Goal: Information Seeking & Learning: Learn about a topic

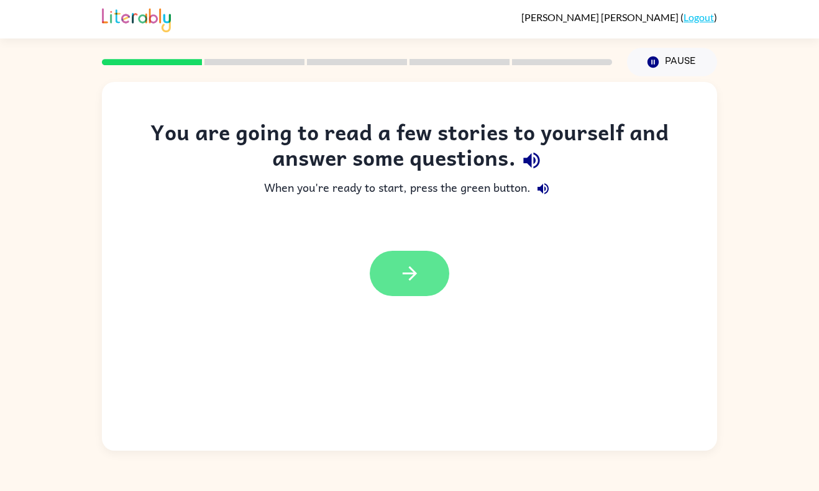
click at [426, 270] on button "button" at bounding box center [410, 273] width 80 height 45
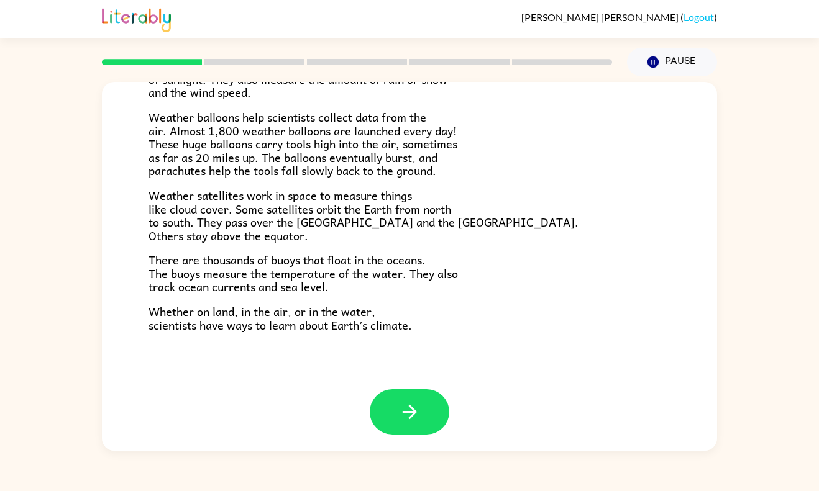
scroll to position [333, 0]
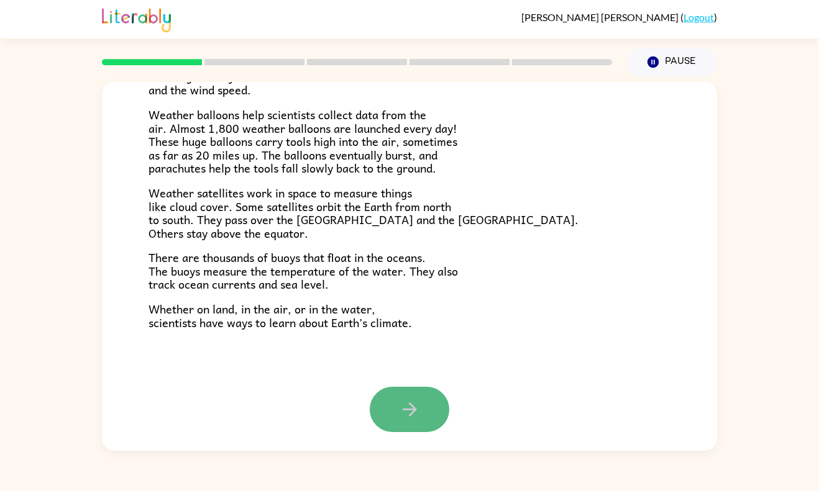
click at [401, 414] on icon "button" at bounding box center [410, 410] width 22 height 22
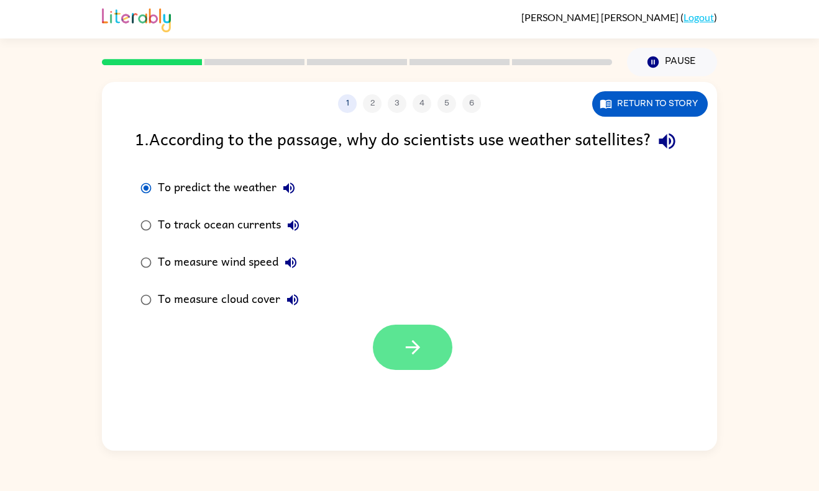
click at [419, 358] on icon "button" at bounding box center [413, 348] width 22 height 22
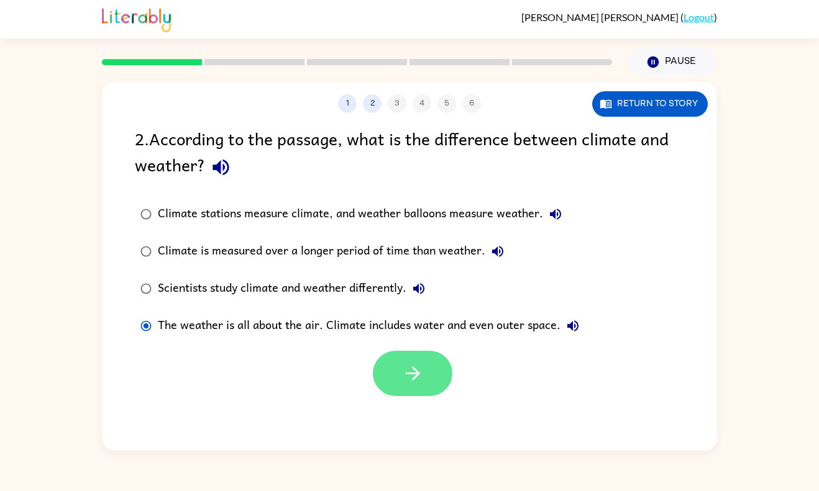
click at [414, 381] on icon "button" at bounding box center [413, 374] width 22 height 22
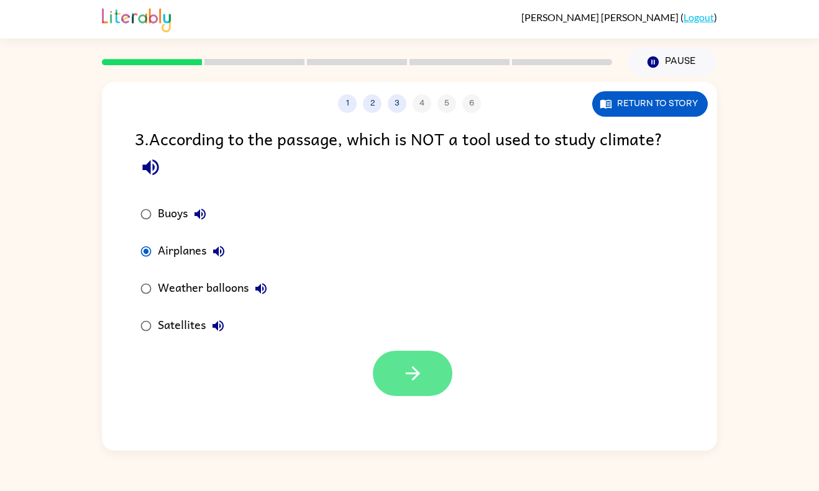
click at [411, 357] on button "button" at bounding box center [413, 373] width 80 height 45
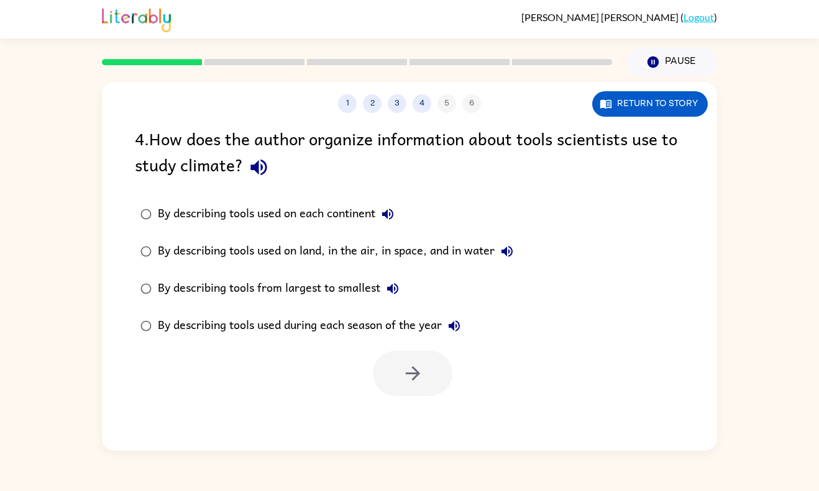
click at [412, 99] on div "1 2 3 4 5 6" at bounding box center [409, 103] width 615 height 19
click at [428, 107] on button "4" at bounding box center [421, 103] width 19 height 19
click at [424, 106] on button "4" at bounding box center [421, 103] width 19 height 19
click at [402, 106] on button "3" at bounding box center [397, 103] width 19 height 19
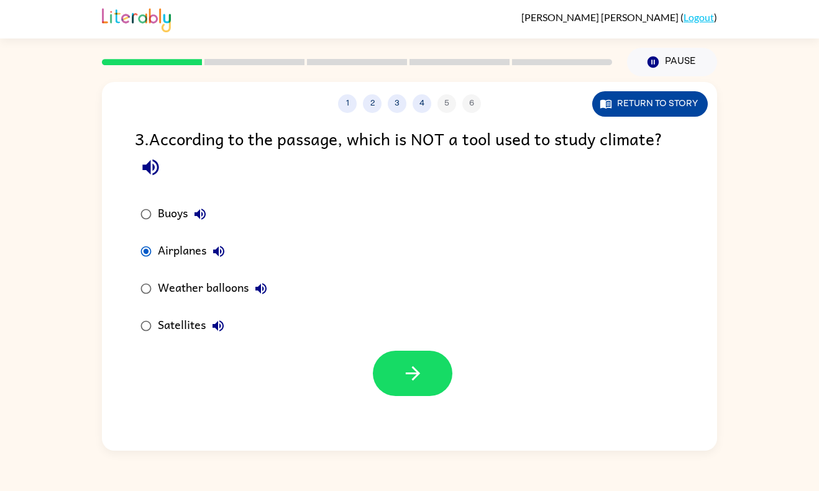
click at [640, 107] on button "Return to story" at bounding box center [650, 103] width 116 height 25
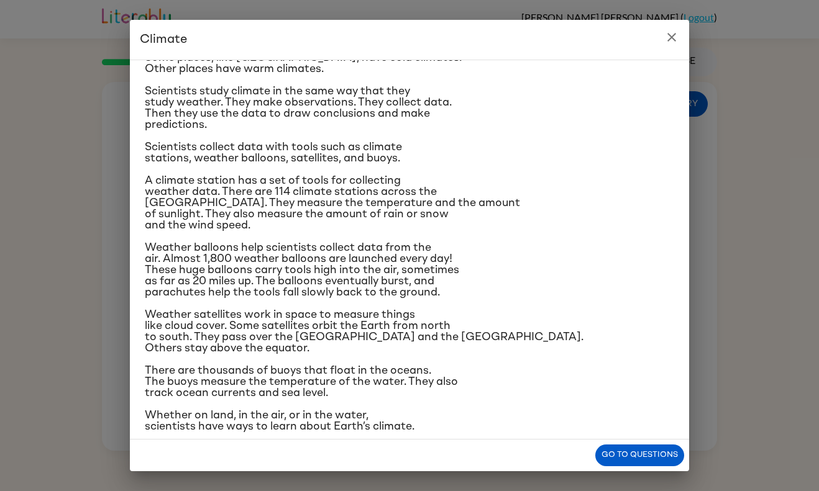
scroll to position [96, 0]
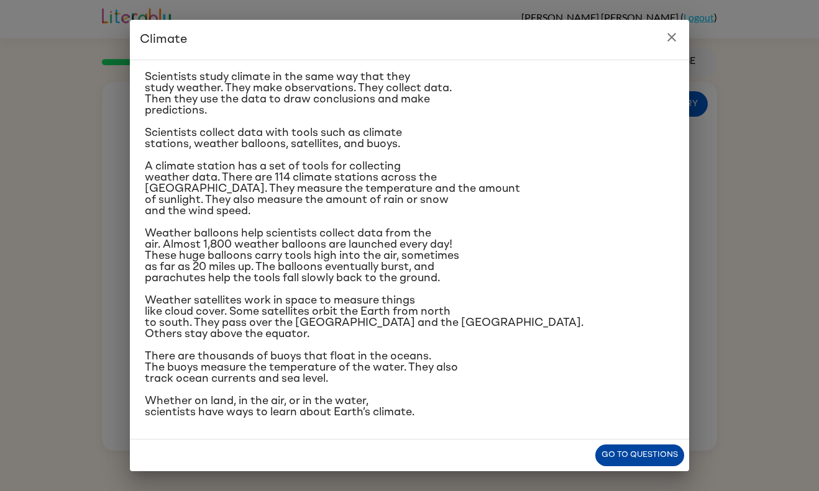
click at [605, 452] on button "Go to questions" at bounding box center [639, 456] width 89 height 22
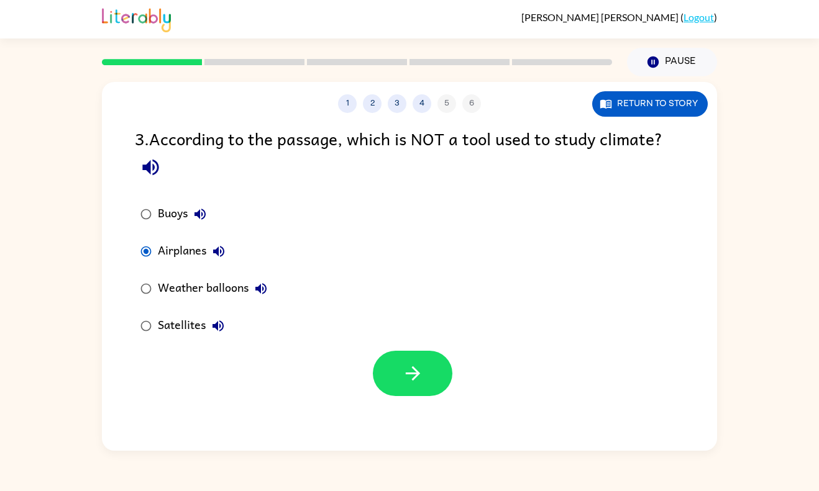
click at [447, 107] on div "1 2 3 4 5 6" at bounding box center [409, 103] width 615 height 19
click at [414, 372] on icon "button" at bounding box center [413, 374] width 22 height 22
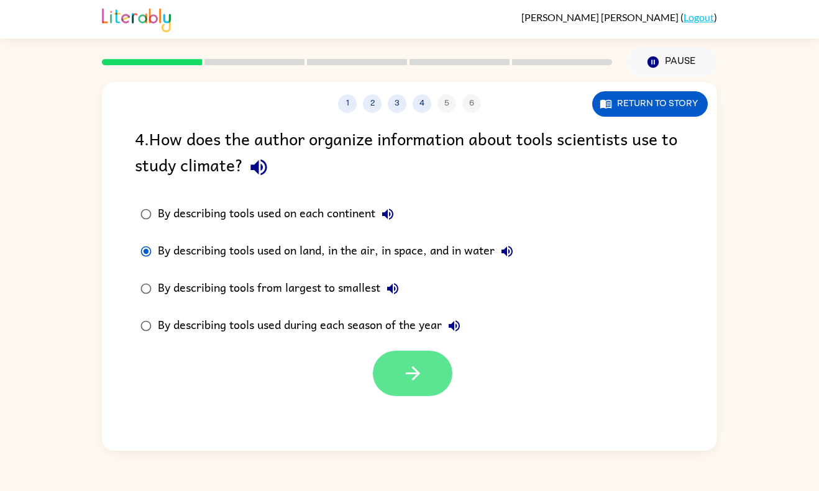
click at [394, 384] on button "button" at bounding box center [413, 373] width 80 height 45
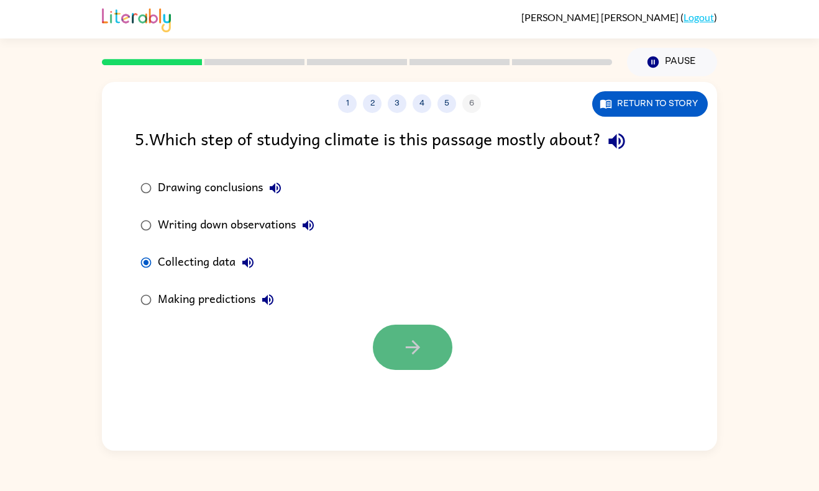
click at [431, 349] on button "button" at bounding box center [413, 347] width 80 height 45
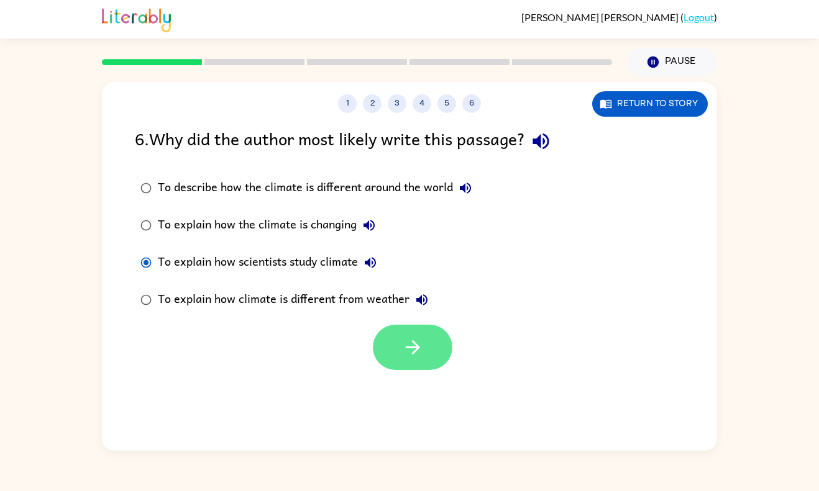
click at [384, 342] on button "button" at bounding box center [413, 347] width 80 height 45
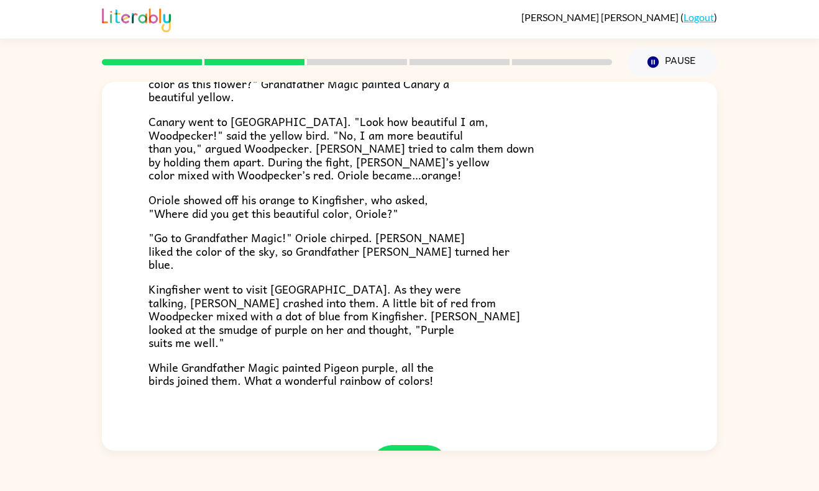
scroll to position [306, 0]
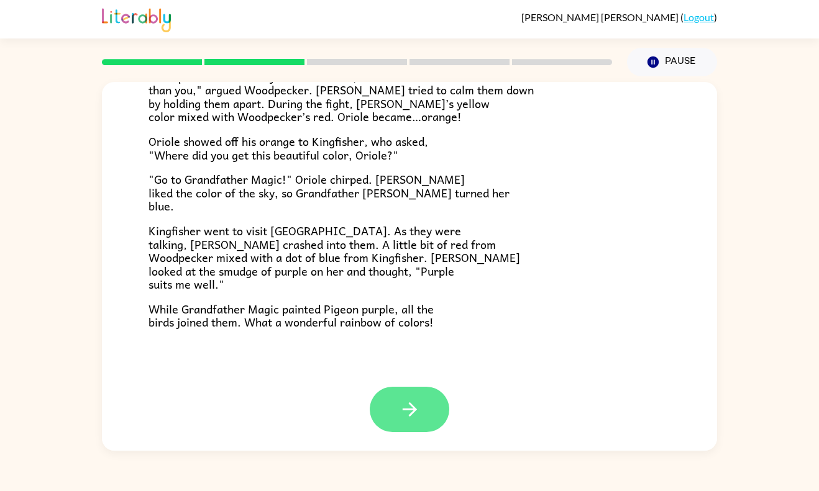
click at [401, 410] on icon "button" at bounding box center [410, 410] width 22 height 22
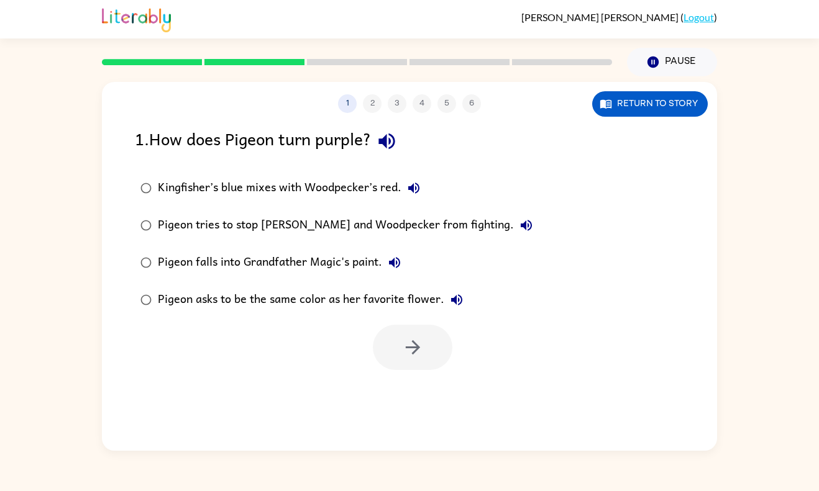
scroll to position [0, 0]
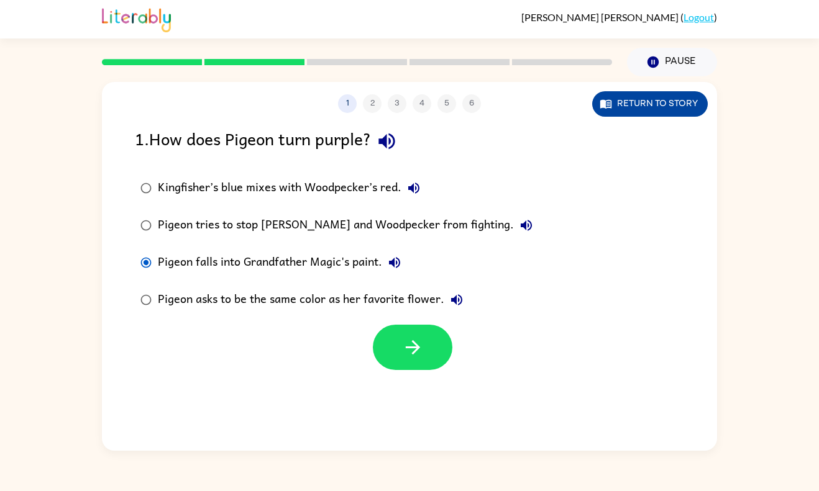
click at [640, 112] on button "Return to story" at bounding box center [650, 103] width 116 height 25
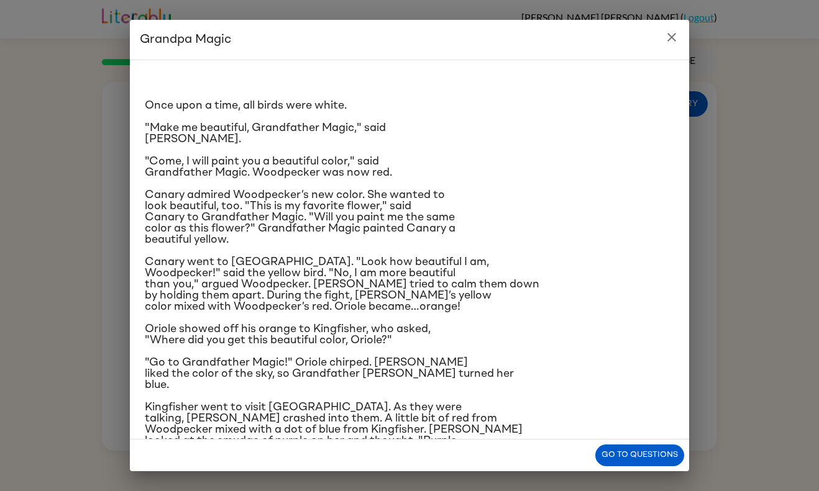
scroll to position [73, 0]
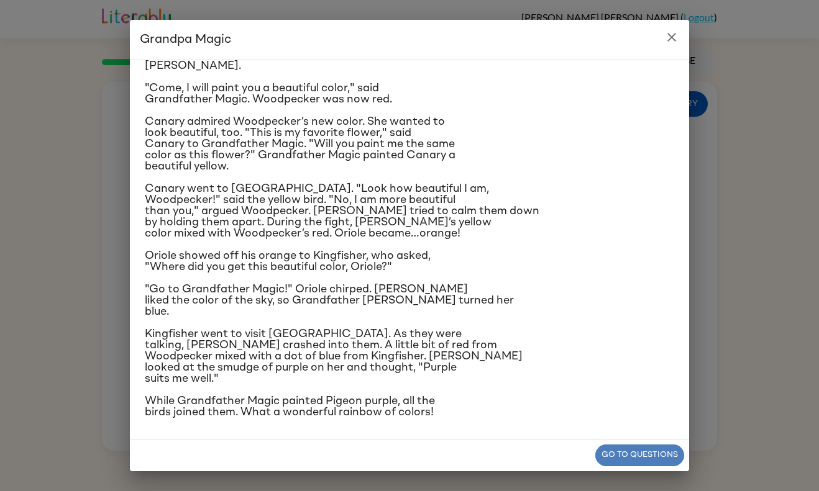
click at [630, 455] on button "Go to questions" at bounding box center [639, 456] width 89 height 22
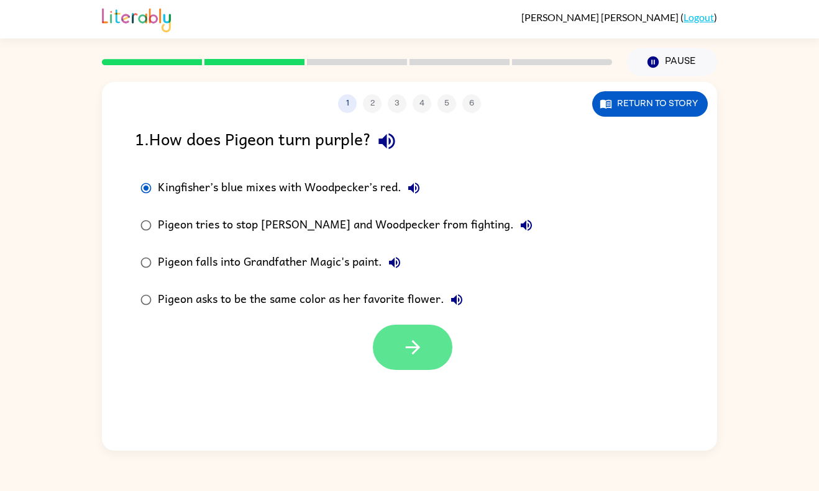
click at [441, 353] on button "button" at bounding box center [413, 347] width 80 height 45
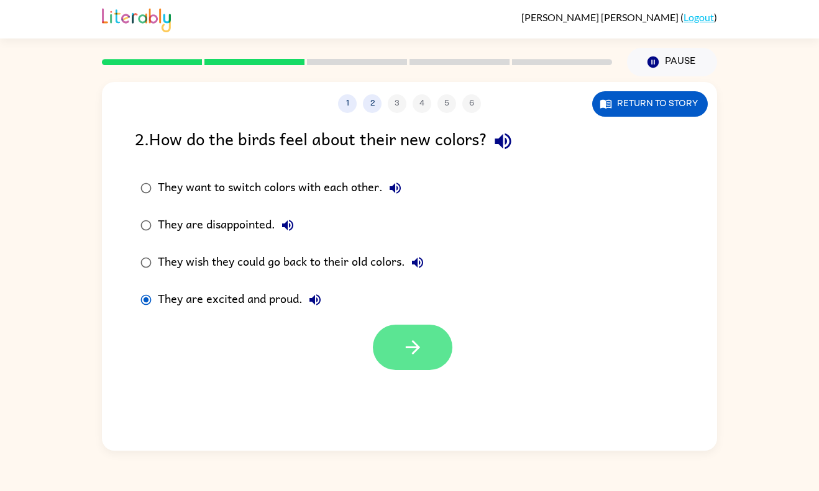
click at [394, 342] on button "button" at bounding box center [413, 347] width 80 height 45
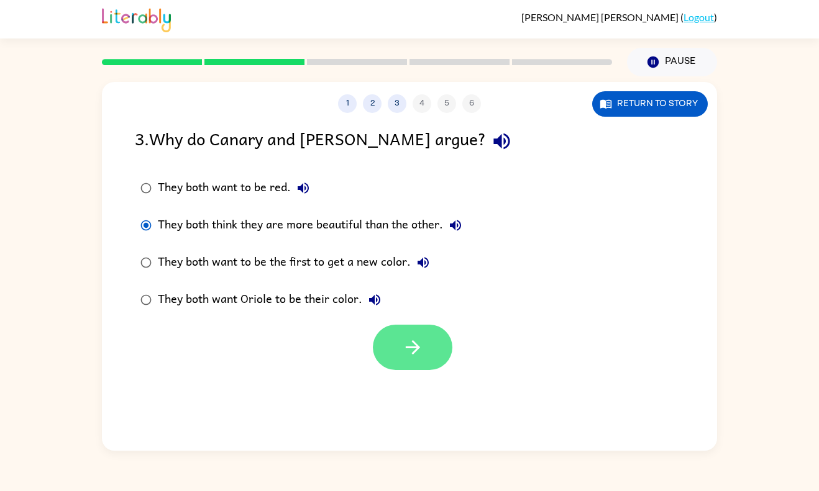
click at [419, 355] on icon "button" at bounding box center [413, 348] width 22 height 22
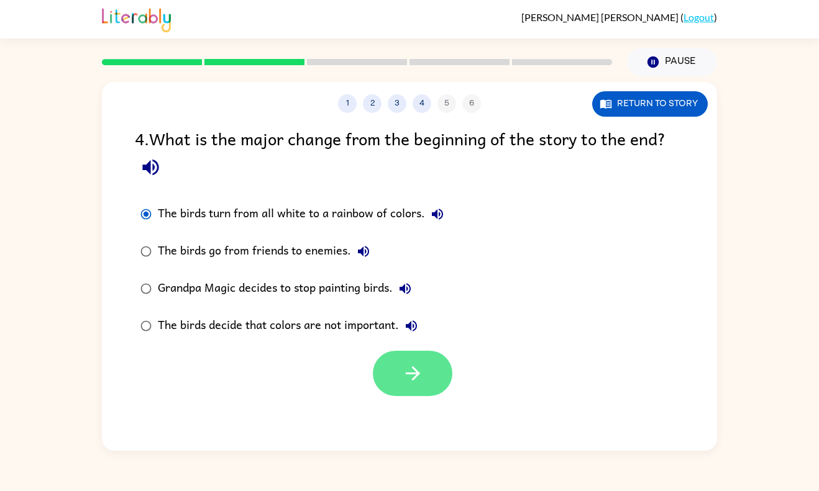
click at [398, 373] on button "button" at bounding box center [413, 373] width 80 height 45
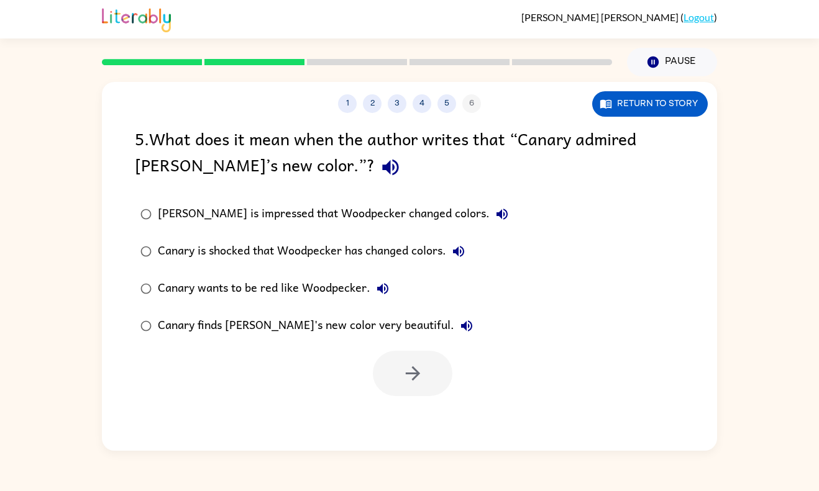
click at [222, 328] on div "Canary finds [PERSON_NAME]'s new color very beautiful." at bounding box center [318, 326] width 321 height 25
click at [407, 367] on icon "button" at bounding box center [413, 374] width 22 height 22
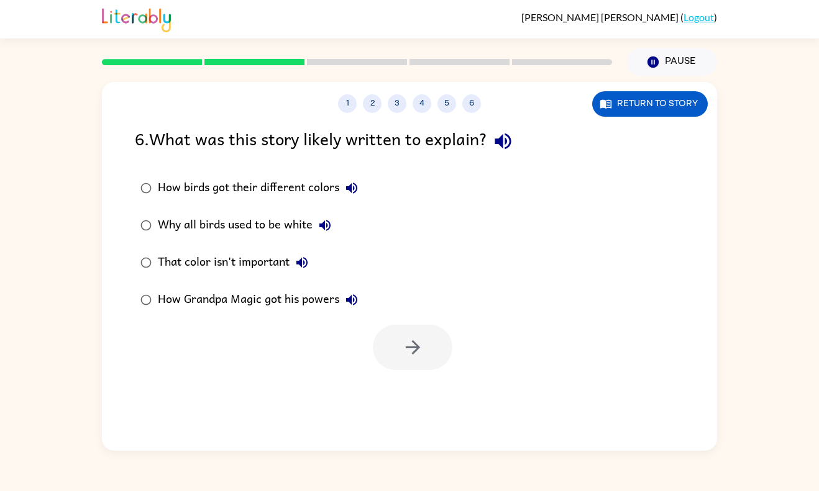
click at [298, 191] on div "How birds got their different colors" at bounding box center [261, 188] width 206 height 25
click at [402, 351] on icon "button" at bounding box center [413, 348] width 22 height 22
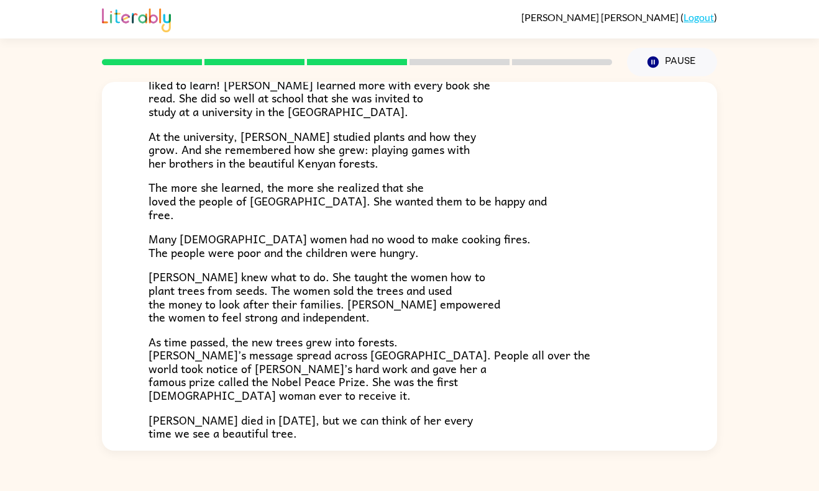
scroll to position [335, 0]
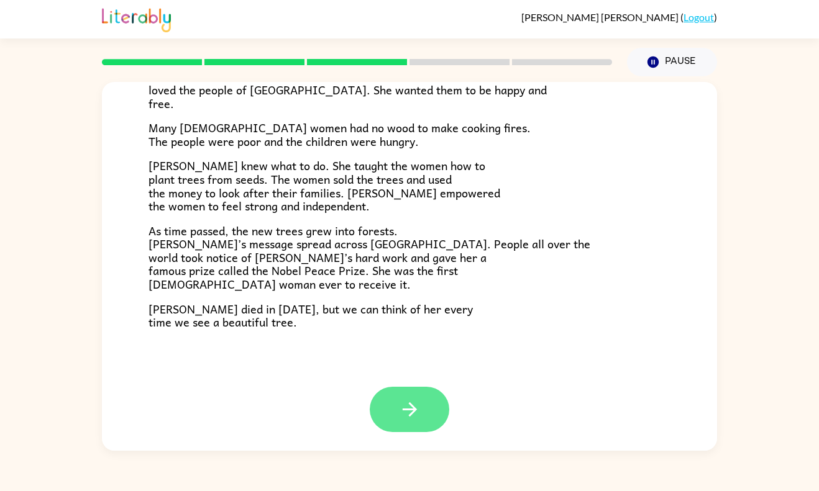
click at [396, 429] on button "button" at bounding box center [410, 409] width 80 height 45
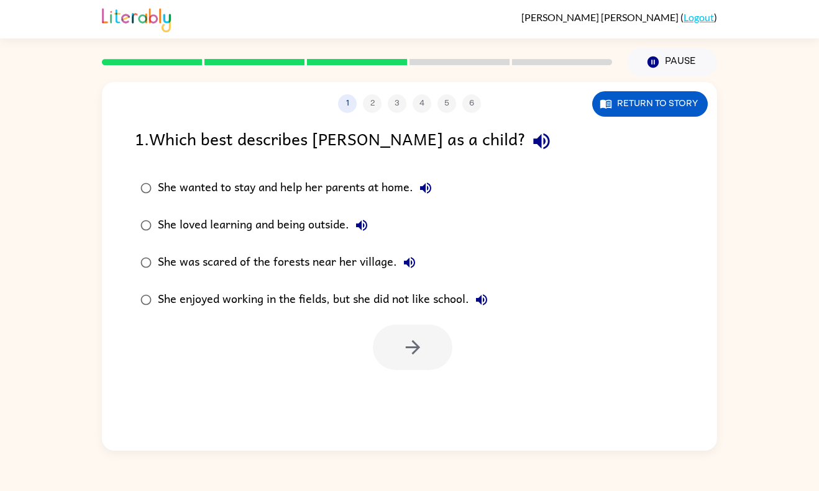
scroll to position [0, 0]
click at [609, 102] on icon "button" at bounding box center [605, 104] width 12 height 12
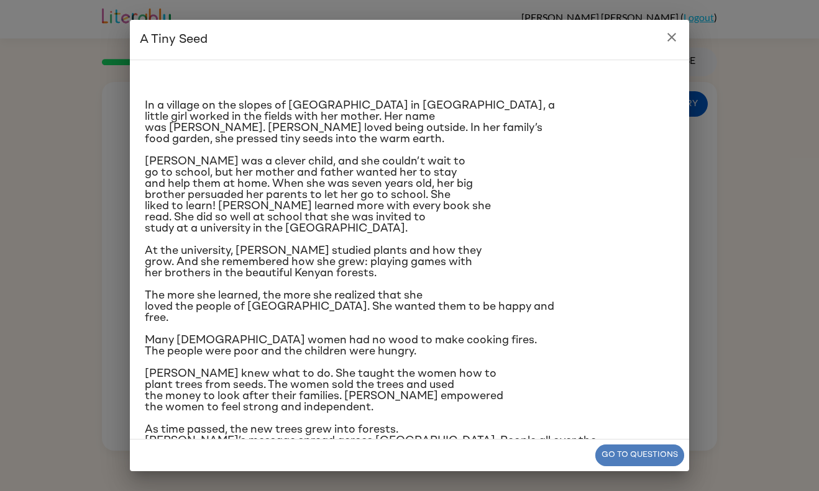
click at [630, 447] on button "Go to questions" at bounding box center [639, 456] width 89 height 22
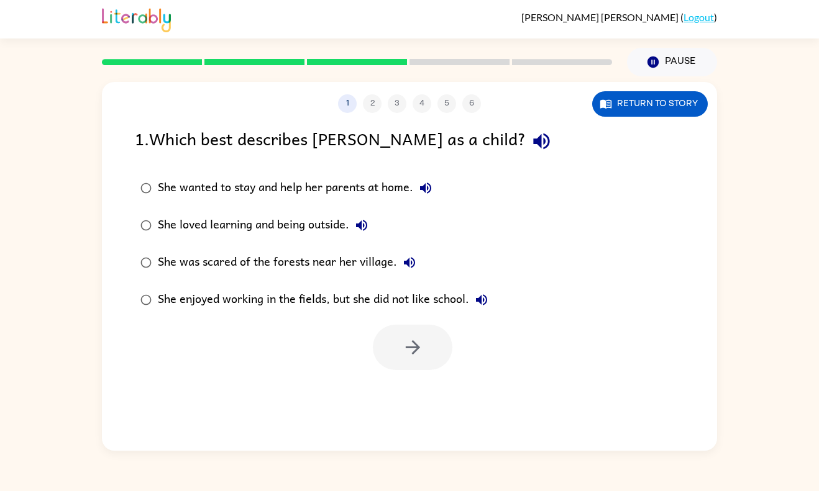
click at [281, 232] on div "She loved learning and being outside." at bounding box center [266, 225] width 216 height 25
click at [422, 355] on icon "button" at bounding box center [413, 348] width 22 height 22
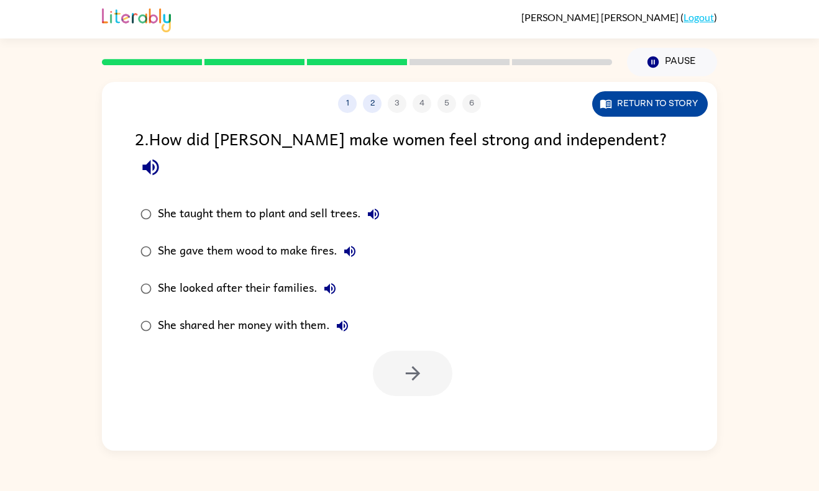
click at [664, 101] on button "Return to story" at bounding box center [650, 103] width 116 height 25
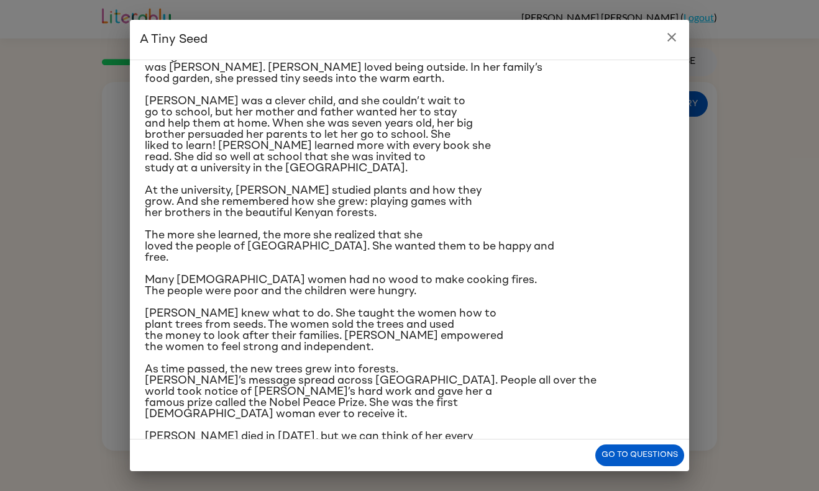
scroll to position [61, 0]
click at [613, 456] on button "Go to questions" at bounding box center [639, 456] width 89 height 22
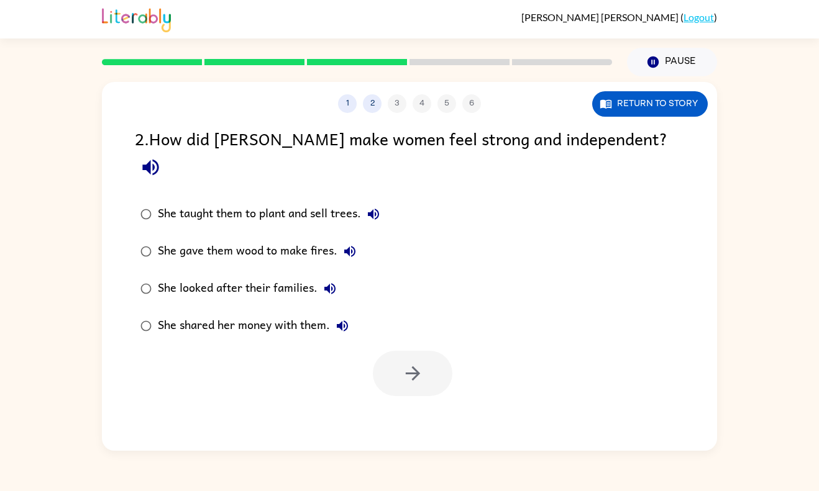
click at [191, 201] on label "She taught them to plant and sell trees." at bounding box center [260, 214] width 264 height 37
click at [420, 363] on icon "button" at bounding box center [413, 374] width 22 height 22
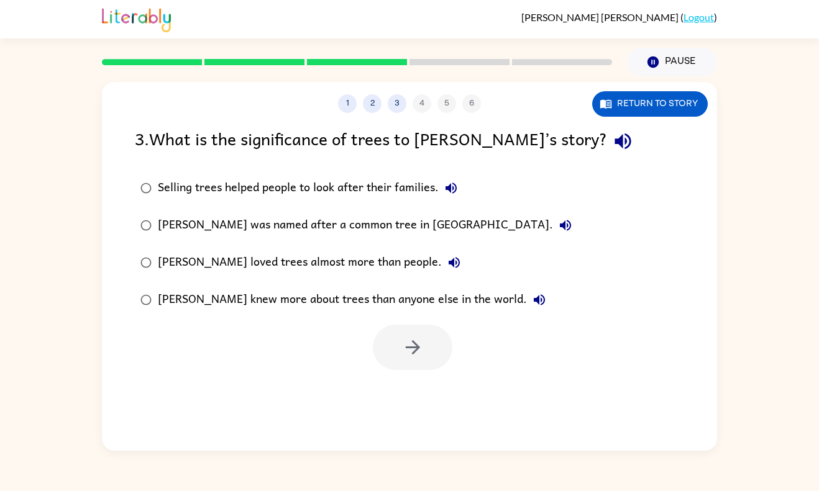
click at [355, 192] on div "Selling trees helped people to look after their families." at bounding box center [311, 188] width 306 height 25
click at [399, 355] on button "button" at bounding box center [413, 347] width 80 height 45
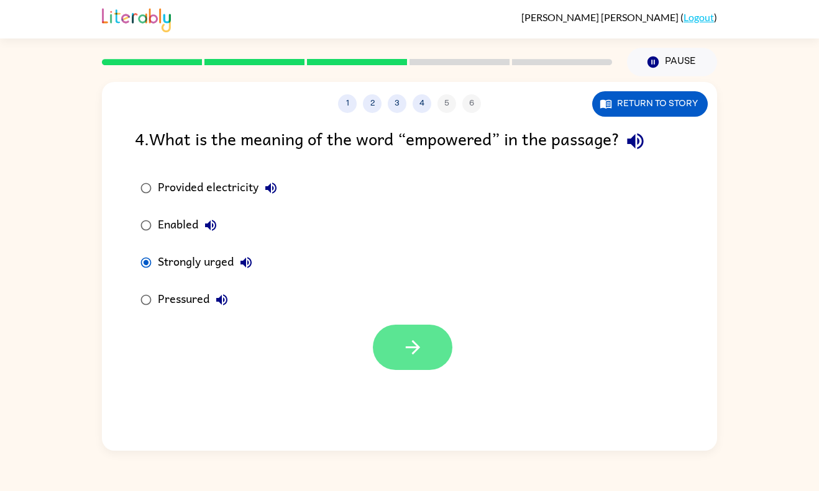
click at [432, 361] on button "button" at bounding box center [413, 347] width 80 height 45
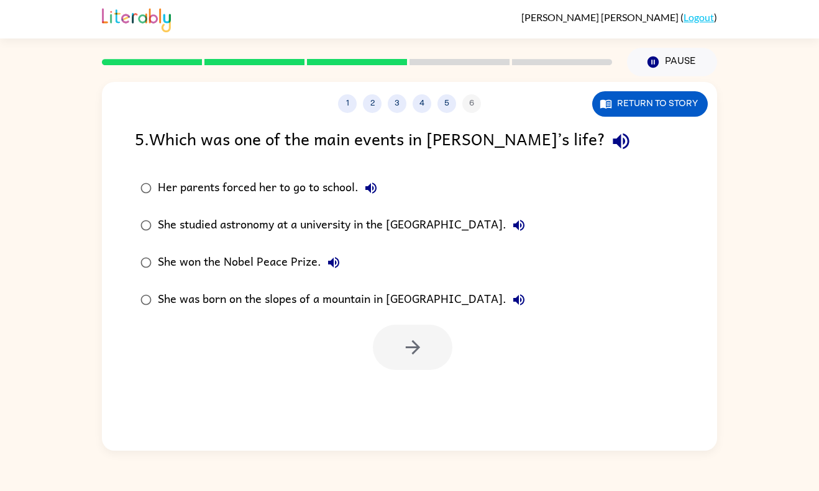
click at [267, 64] on rect at bounding box center [254, 62] width 100 height 6
click at [629, 107] on button "Return to story" at bounding box center [650, 103] width 116 height 25
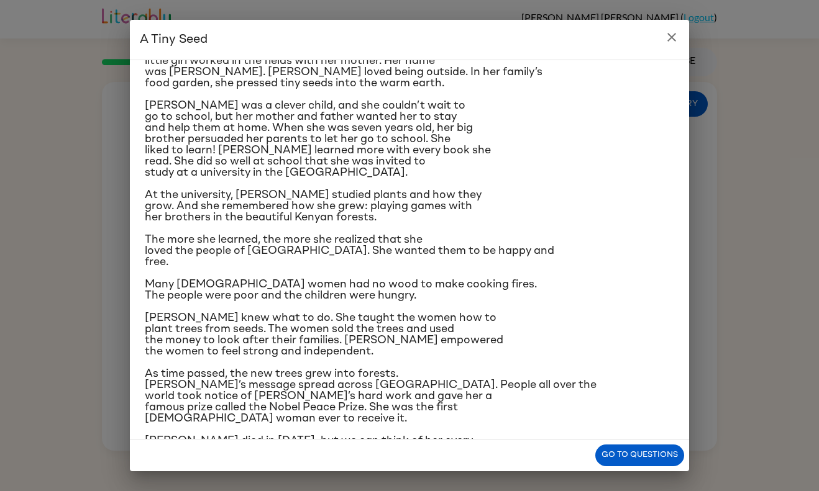
scroll to position [96, 0]
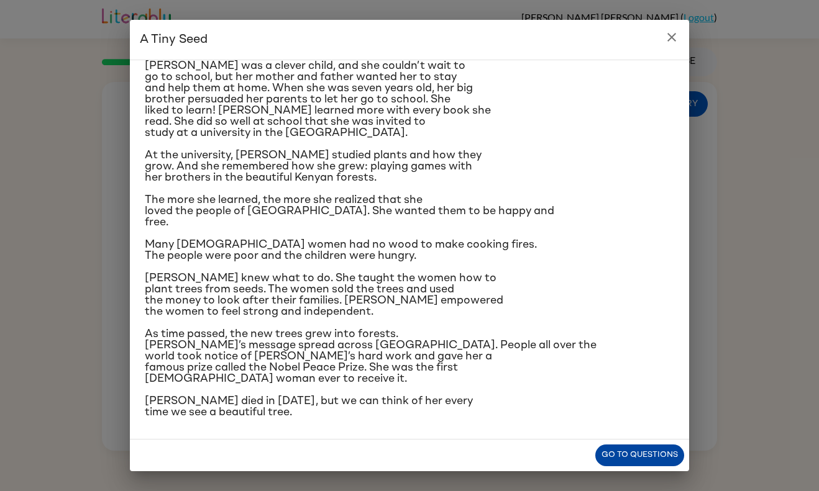
click at [618, 452] on button "Go to questions" at bounding box center [639, 456] width 89 height 22
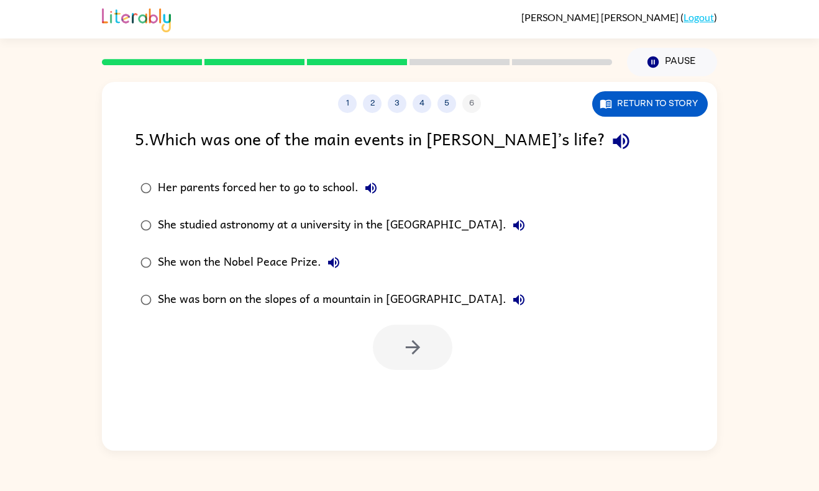
click at [260, 294] on div "She was born on the slopes of a mountain in [GEOGRAPHIC_DATA]." at bounding box center [344, 300] width 373 height 25
click at [296, 271] on div "She won the Nobel Peace Prize." at bounding box center [252, 262] width 188 height 25
click at [406, 345] on icon "button" at bounding box center [413, 348] width 22 height 22
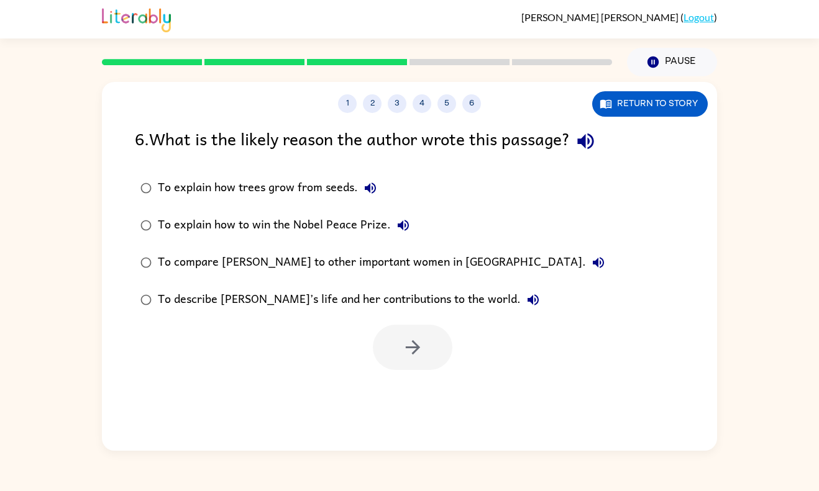
click at [308, 301] on div "To describe [PERSON_NAME]’s life and her contributions to the world." at bounding box center [352, 300] width 388 height 25
click at [434, 356] on button "button" at bounding box center [413, 347] width 80 height 45
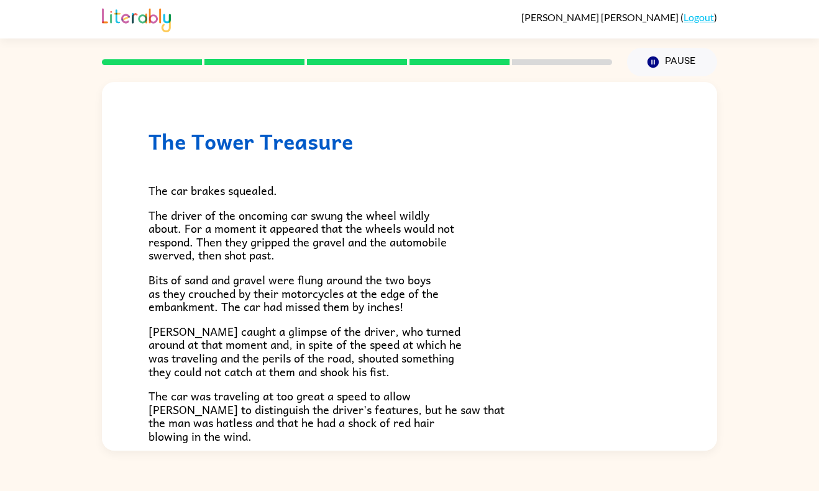
click at [362, 59] on rect at bounding box center [357, 62] width 100 height 6
click at [388, 135] on h1 "The Tower Treasure" at bounding box center [409, 141] width 522 height 25
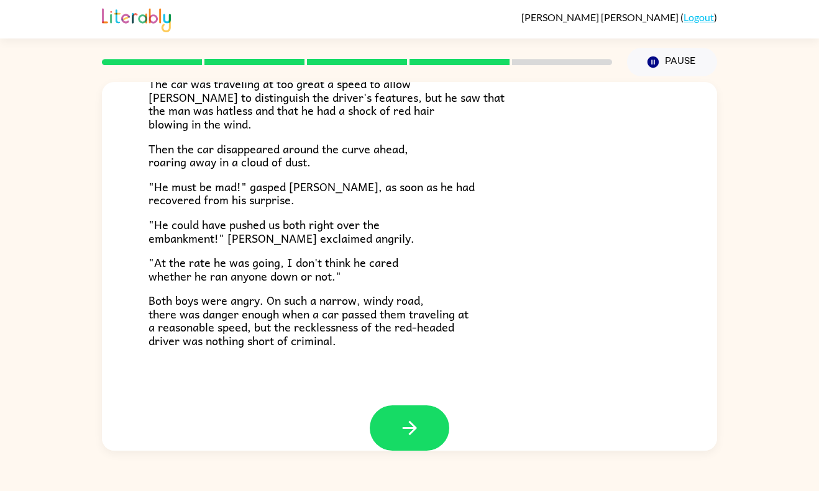
scroll to position [330, 0]
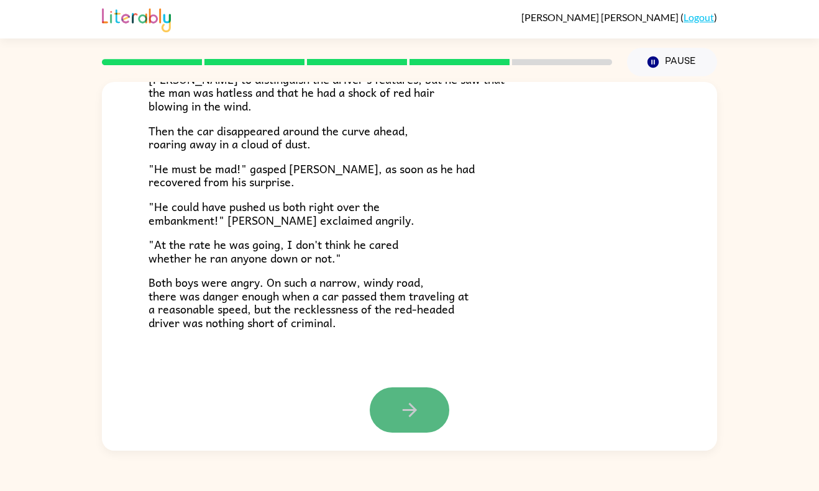
click at [413, 411] on icon "button" at bounding box center [409, 410] width 14 height 14
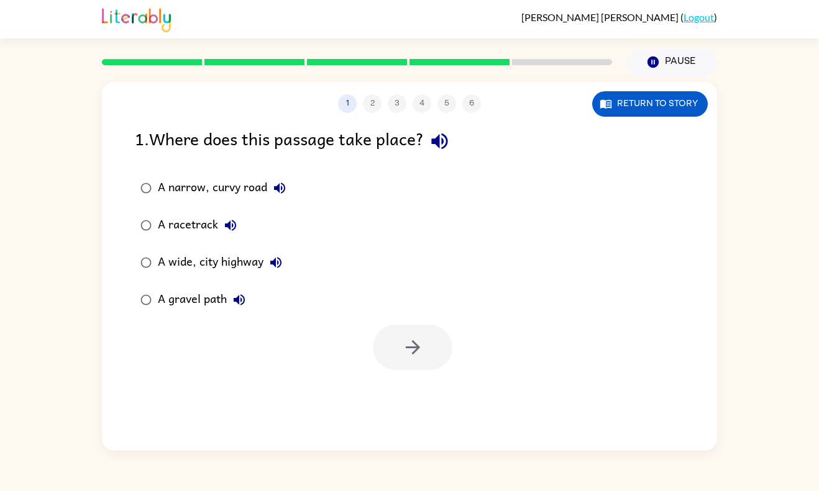
click at [194, 193] on div "A narrow, curvy road" at bounding box center [225, 188] width 134 height 25
click at [427, 353] on button "button" at bounding box center [413, 347] width 80 height 45
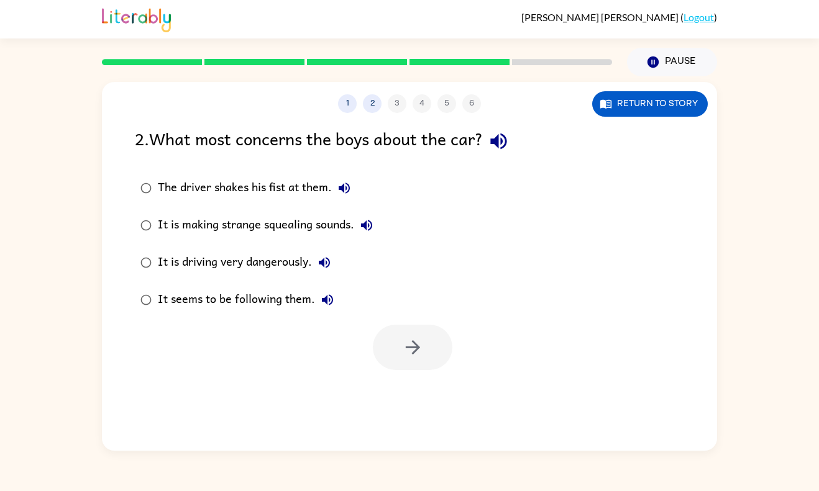
click at [286, 256] on div "It is driving very dangerously." at bounding box center [247, 262] width 179 height 25
click at [420, 350] on icon "button" at bounding box center [413, 348] width 22 height 22
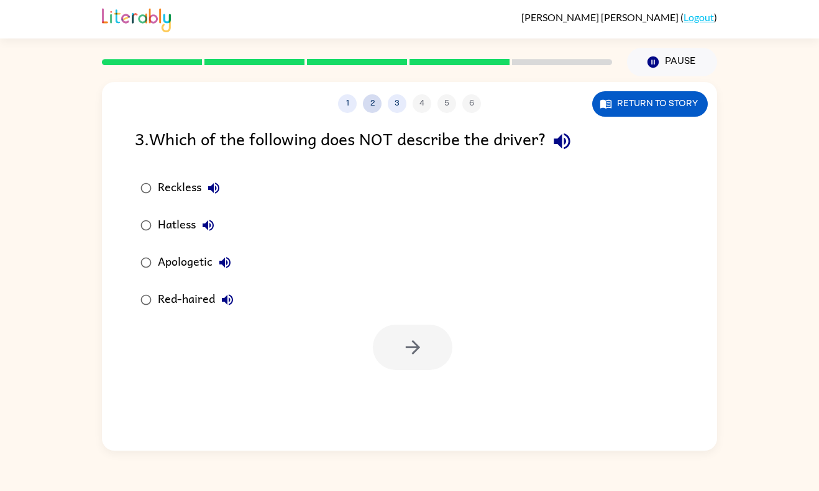
click at [375, 102] on button "2" at bounding box center [372, 103] width 19 height 19
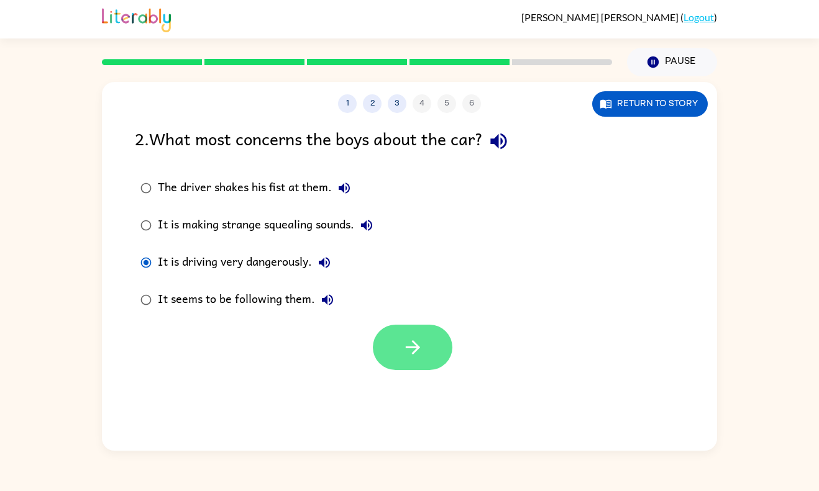
click at [406, 349] on icon "button" at bounding box center [413, 348] width 22 height 22
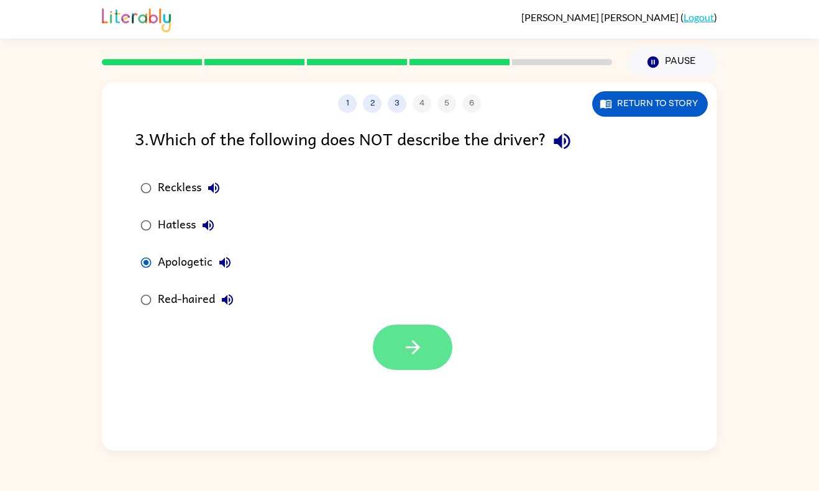
click at [422, 356] on icon "button" at bounding box center [413, 348] width 22 height 22
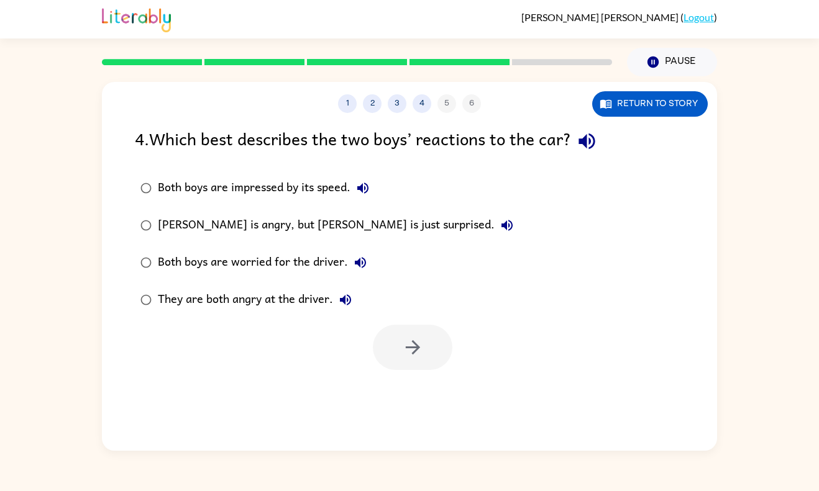
click at [206, 306] on div "They are both angry at the driver." at bounding box center [258, 300] width 200 height 25
click at [422, 350] on icon "button" at bounding box center [413, 348] width 22 height 22
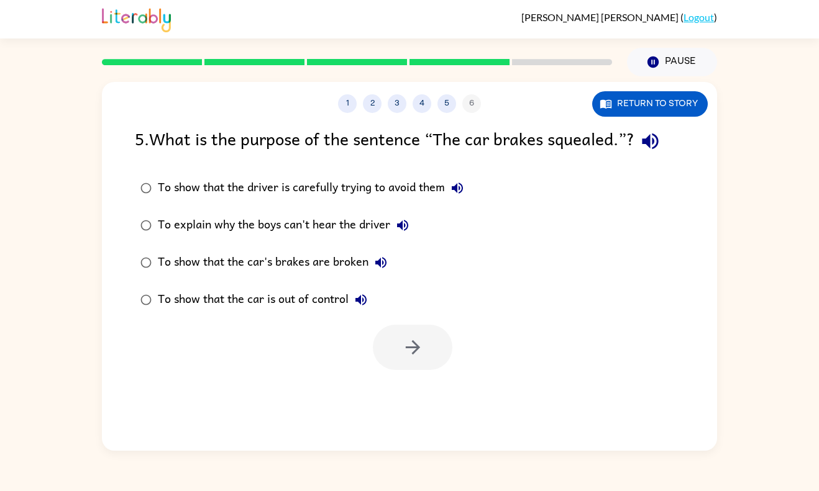
click at [319, 302] on div "To show that the car is out of control" at bounding box center [266, 300] width 216 height 25
click at [409, 342] on icon "button" at bounding box center [413, 348] width 22 height 22
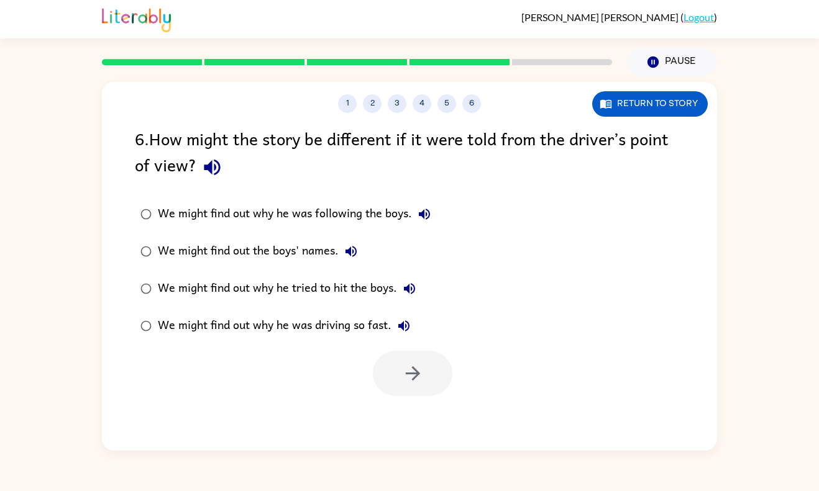
click at [347, 320] on div "We might find out why he was driving so fast." at bounding box center [287, 326] width 258 height 25
click at [422, 380] on icon "button" at bounding box center [413, 374] width 22 height 22
